Goal: Task Accomplishment & Management: Use online tool/utility

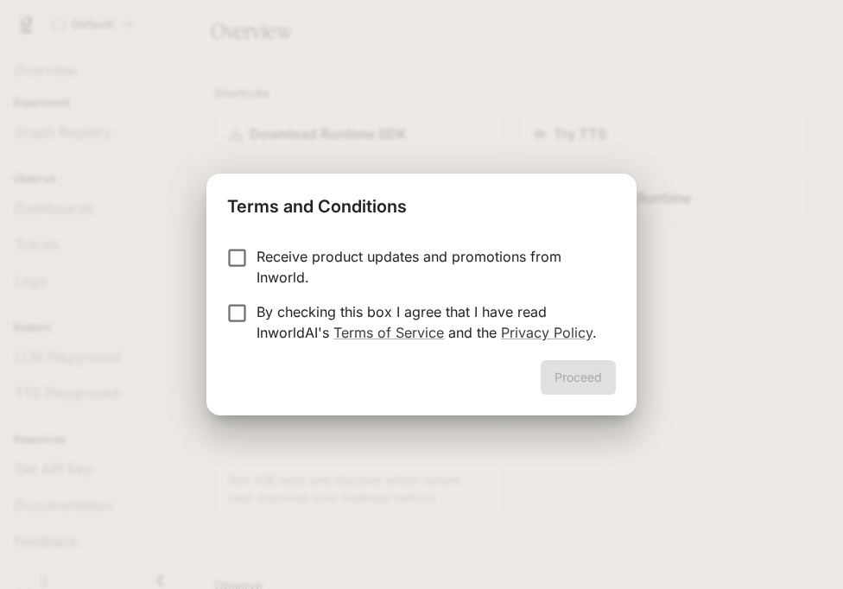
click at [464, 314] on p "By checking this box I agree that I have read InworldAI's Terms of Service and …" at bounding box center [430, 322] width 346 height 41
click at [567, 371] on button "Proceed" at bounding box center [578, 377] width 75 height 35
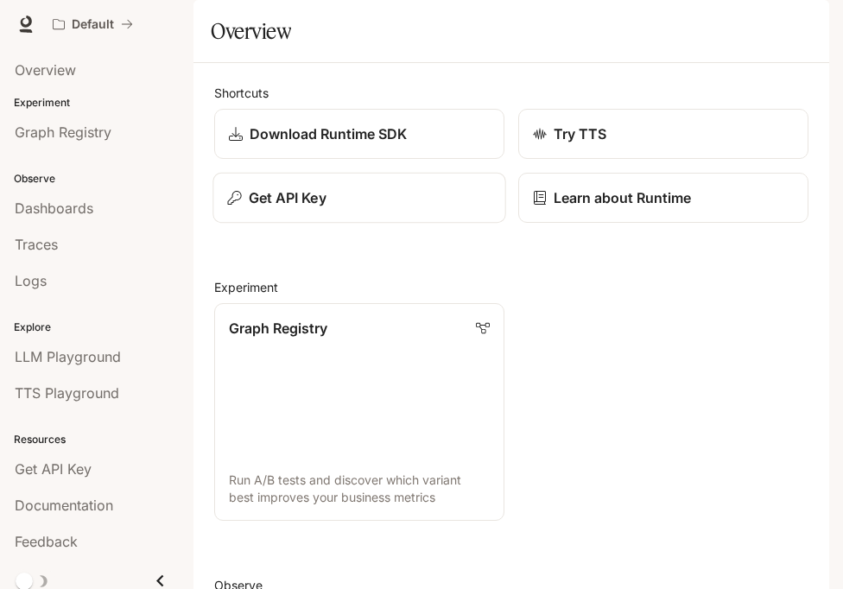
click at [374, 224] on button "Get API Key" at bounding box center [359, 198] width 293 height 51
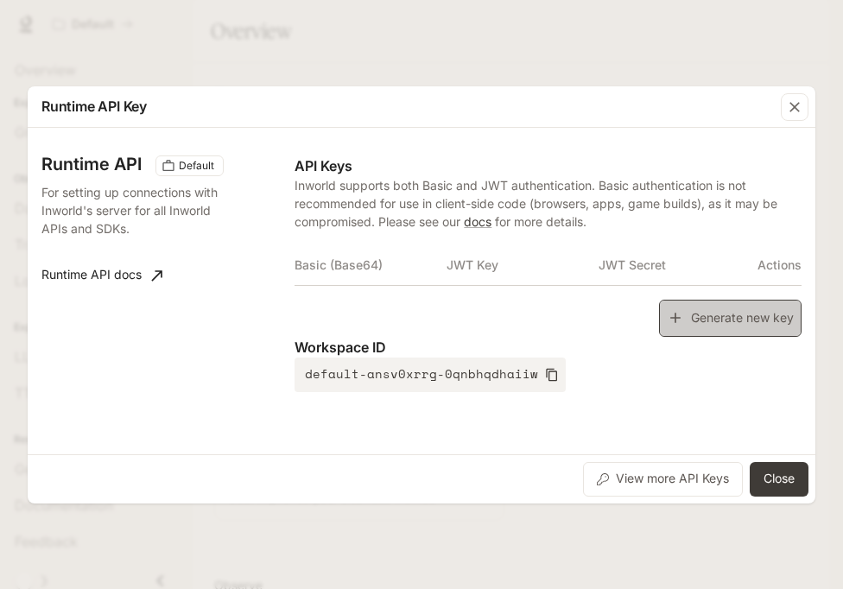
click at [679, 312] on icon "button" at bounding box center [675, 317] width 17 height 17
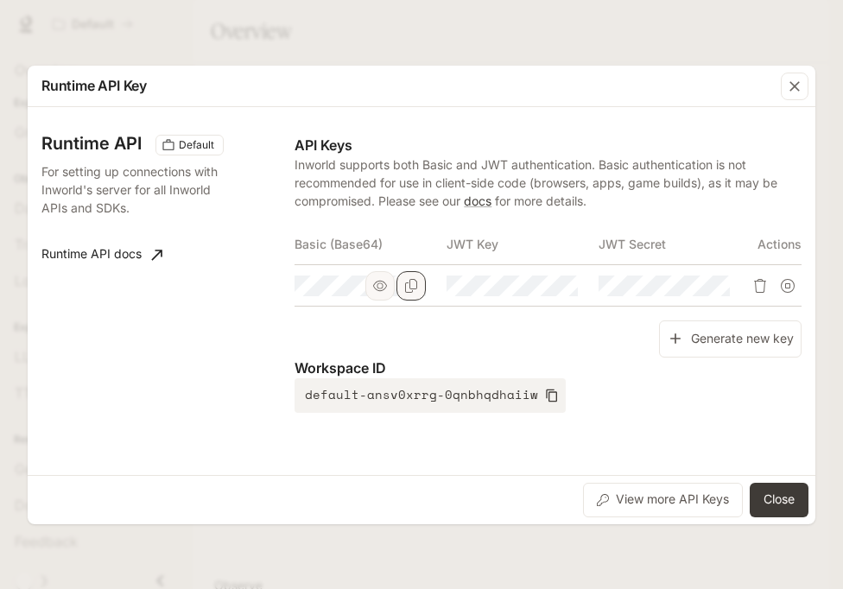
click at [411, 294] on button "Copy Basic (Base64)" at bounding box center [411, 285] width 29 height 29
click at [793, 499] on button "Close" at bounding box center [779, 500] width 59 height 35
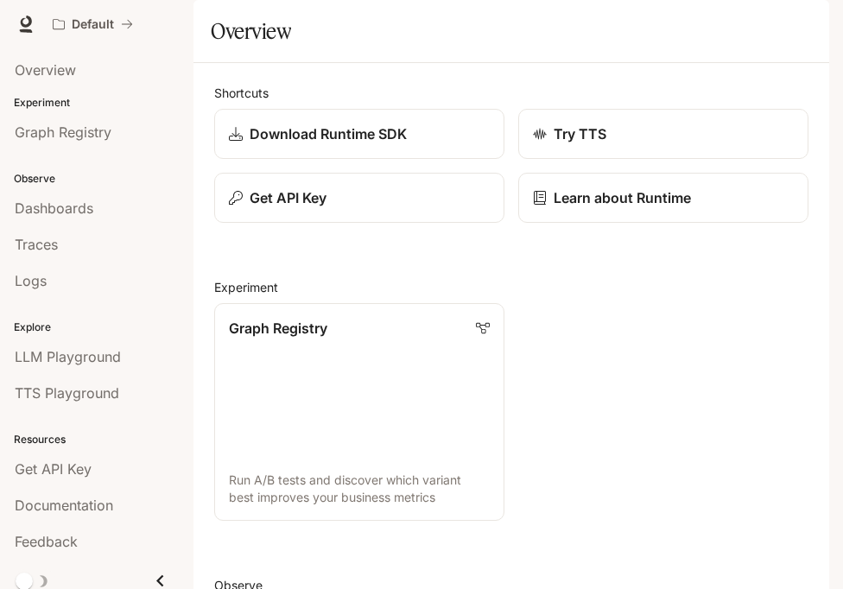
click at [795, 23] on div "button" at bounding box center [805, 24] width 24 height 24
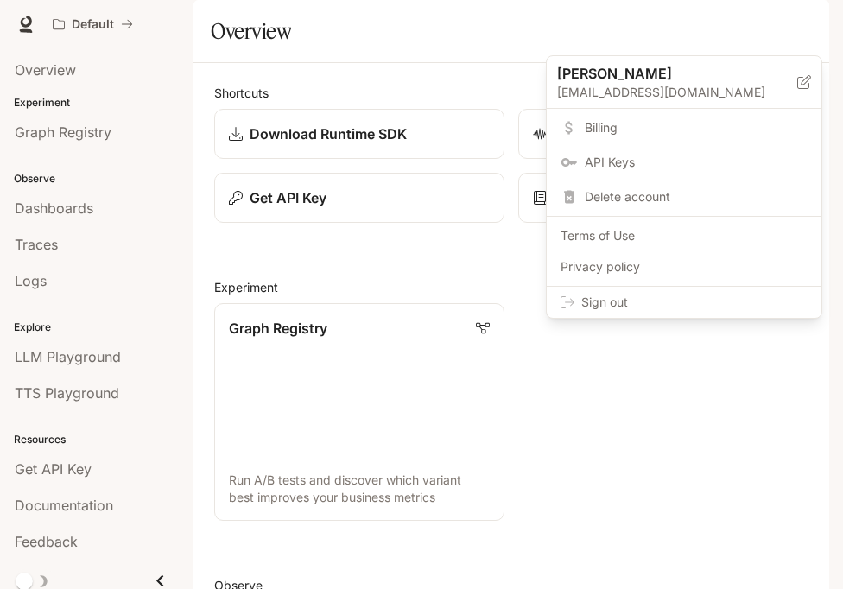
click at [753, 307] on span "Sign out" at bounding box center [694, 302] width 226 height 17
